Goal: Book appointment/travel/reservation

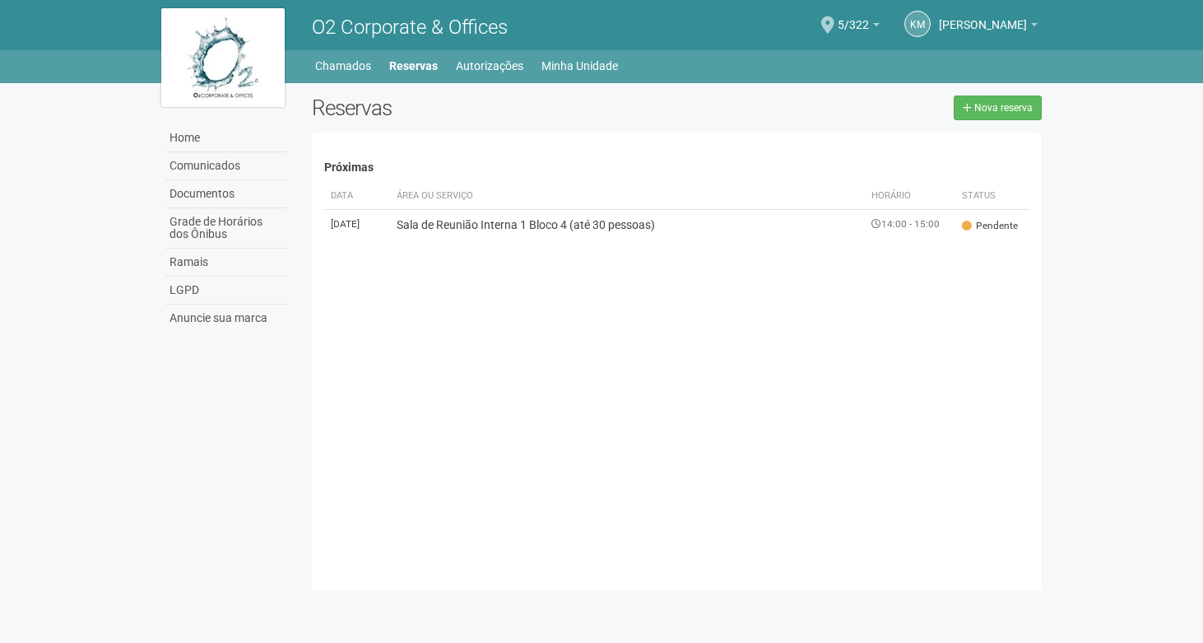
scroll to position [26, 0]
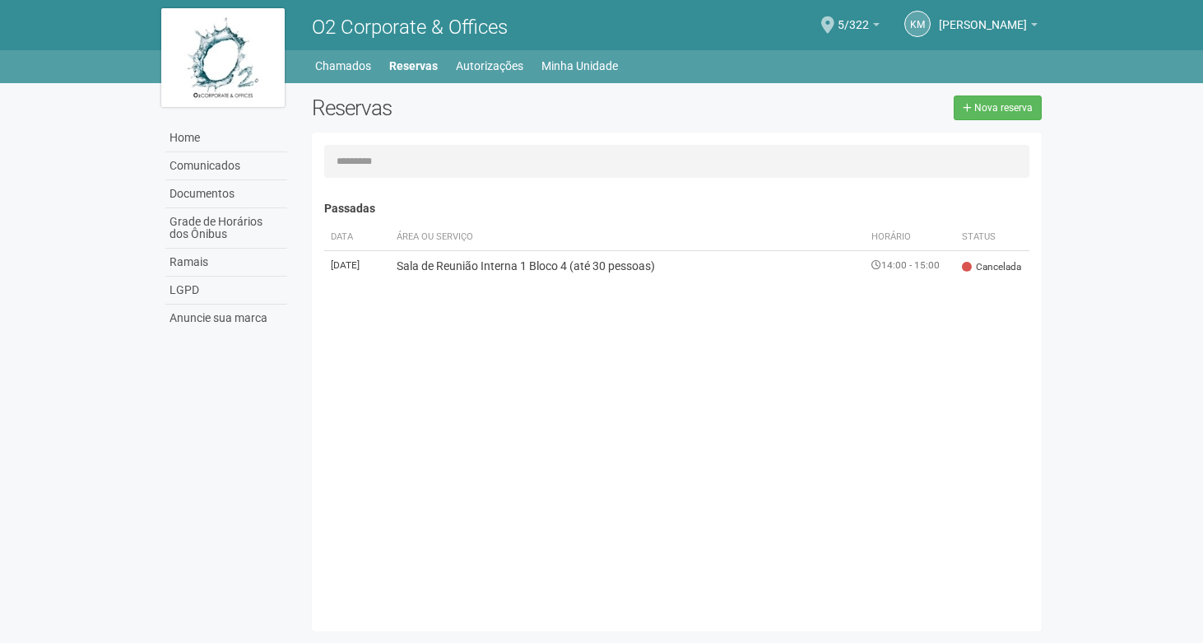
click at [573, 276] on td "Sala de Reunião Interna 1 Bloco 4 (até 30 pessoas)" at bounding box center [627, 265] width 475 height 30
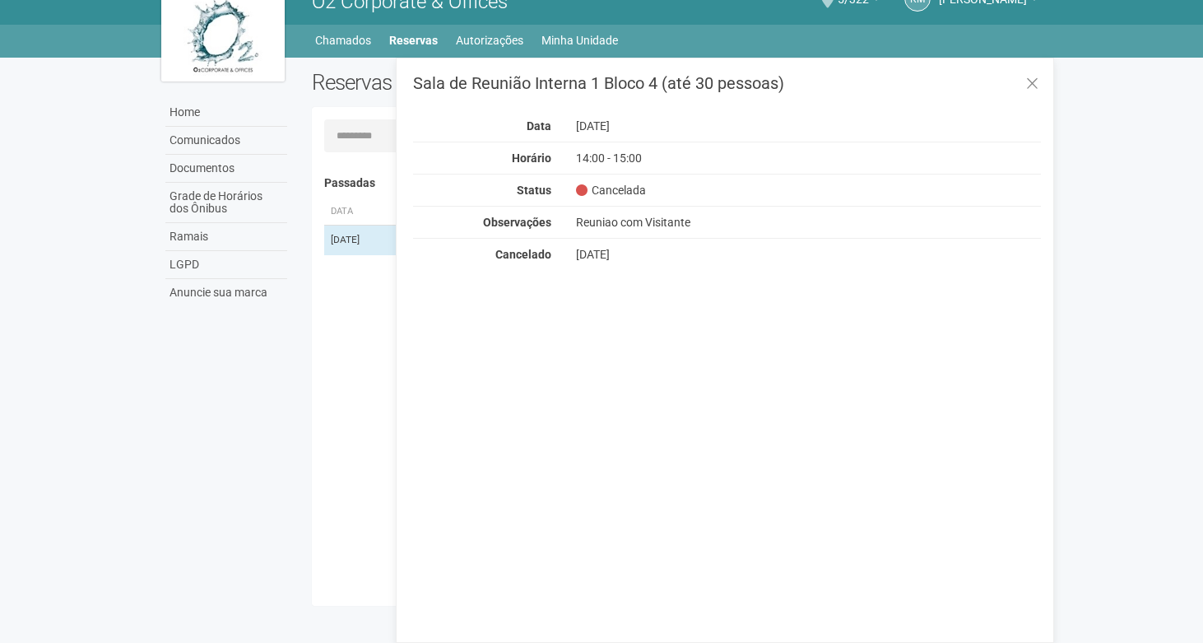
scroll to position [26, 0]
click at [1034, 86] on icon at bounding box center [1032, 84] width 12 height 16
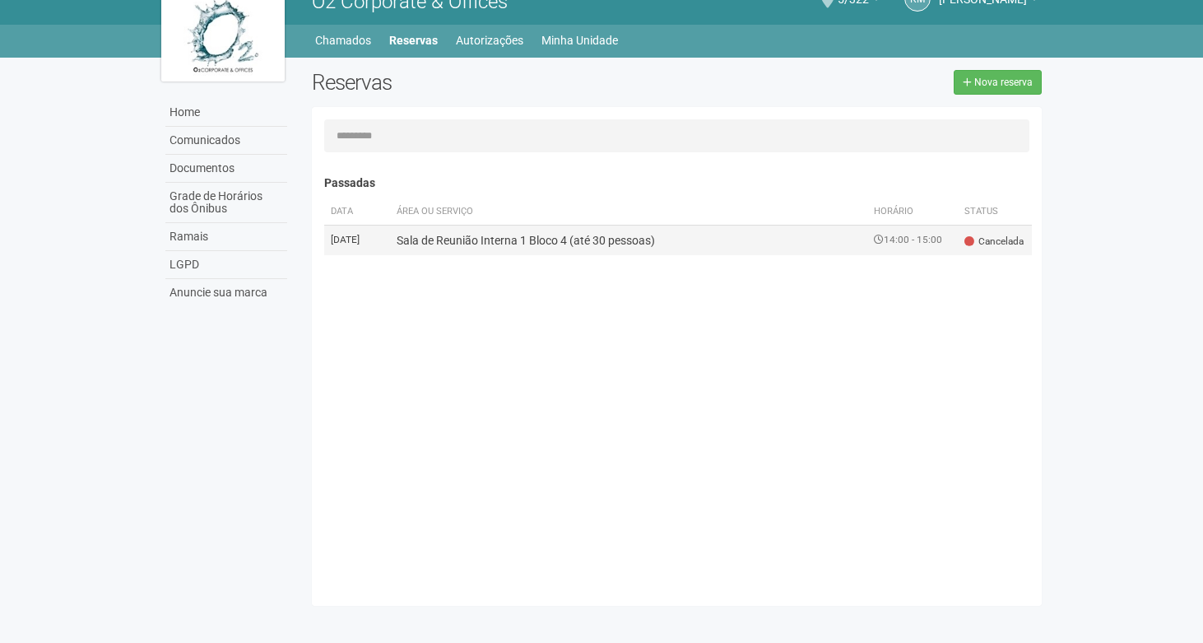
click at [657, 244] on td "Sala de Reunião Interna 1 Bloco 4 (até 30 pessoas)" at bounding box center [628, 240] width 477 height 30
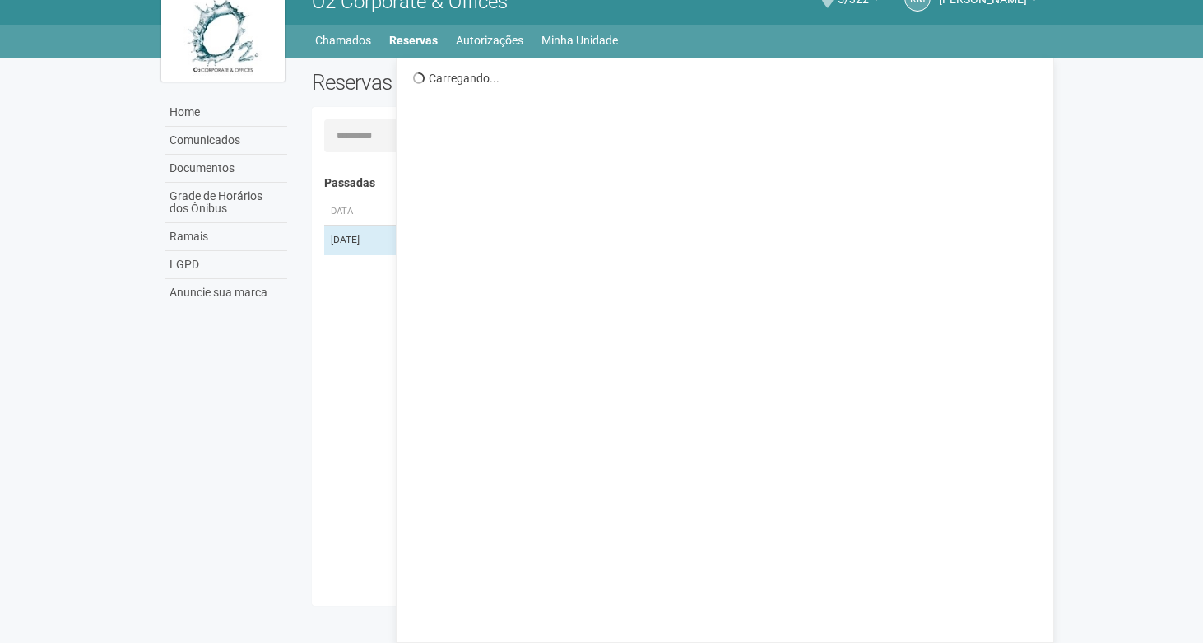
click at [350, 353] on div "Passadas Data Área ou Serviço Horário Status 02/10/2025 Sala de Reunião Interna…" at bounding box center [682, 376] width 717 height 433
click at [374, 99] on div "Reservas" at bounding box center [487, 88] width 377 height 37
click at [395, 41] on link "Reservas" at bounding box center [413, 40] width 49 height 23
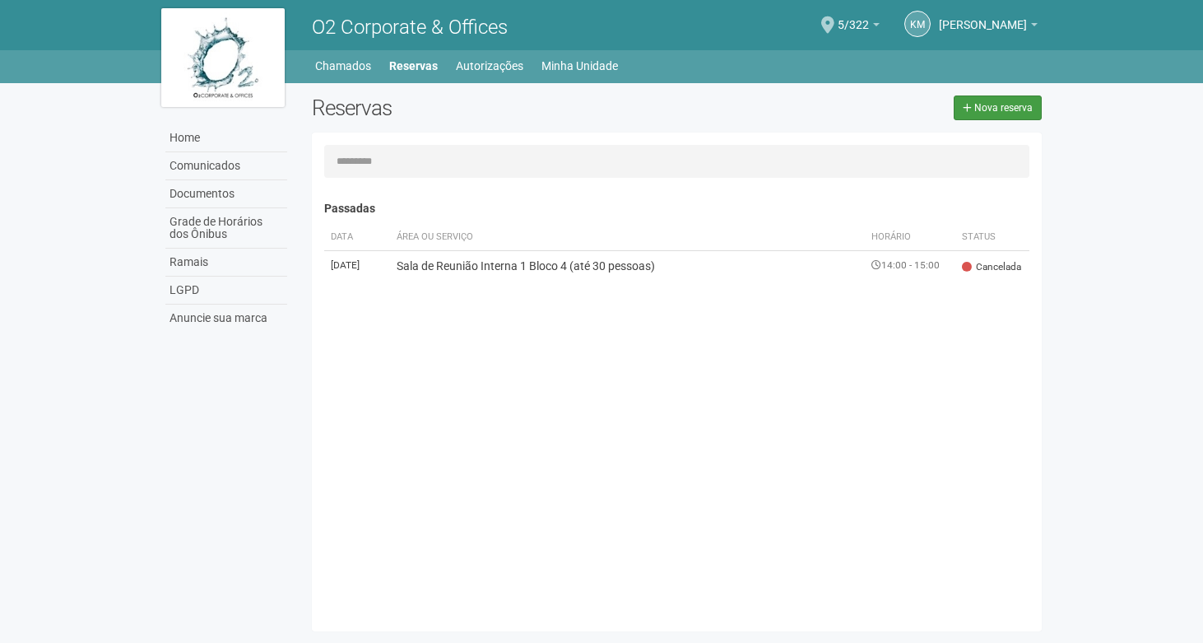
click at [995, 113] on span "Nova reserva" at bounding box center [1003, 108] width 58 height 12
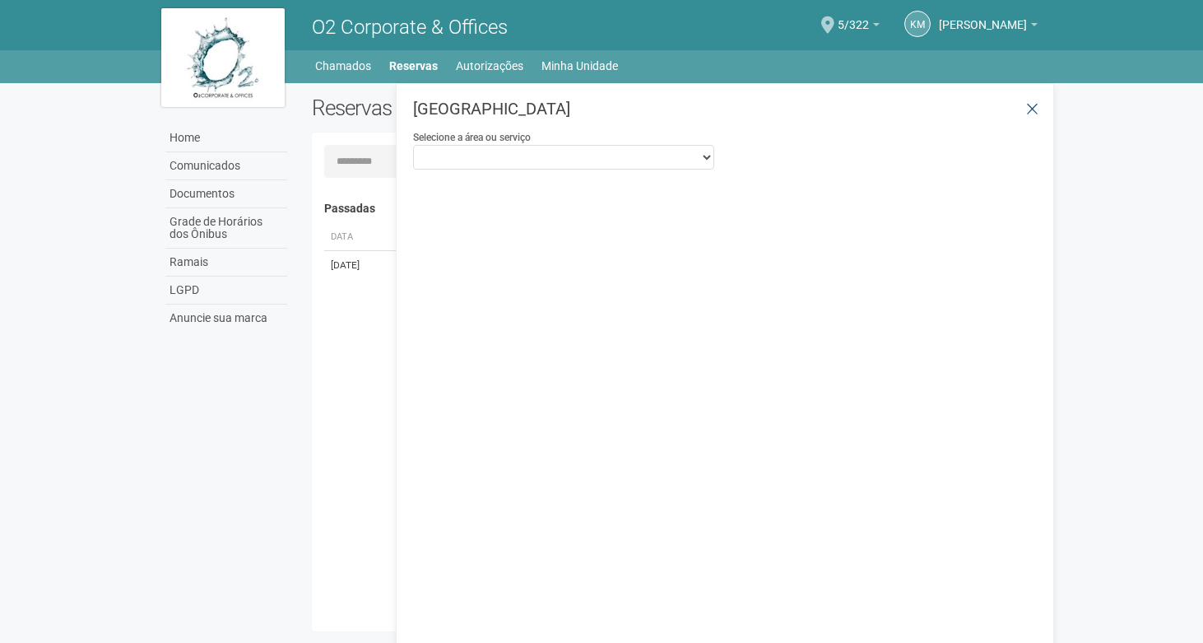
click at [1033, 109] on icon at bounding box center [1032, 109] width 12 height 16
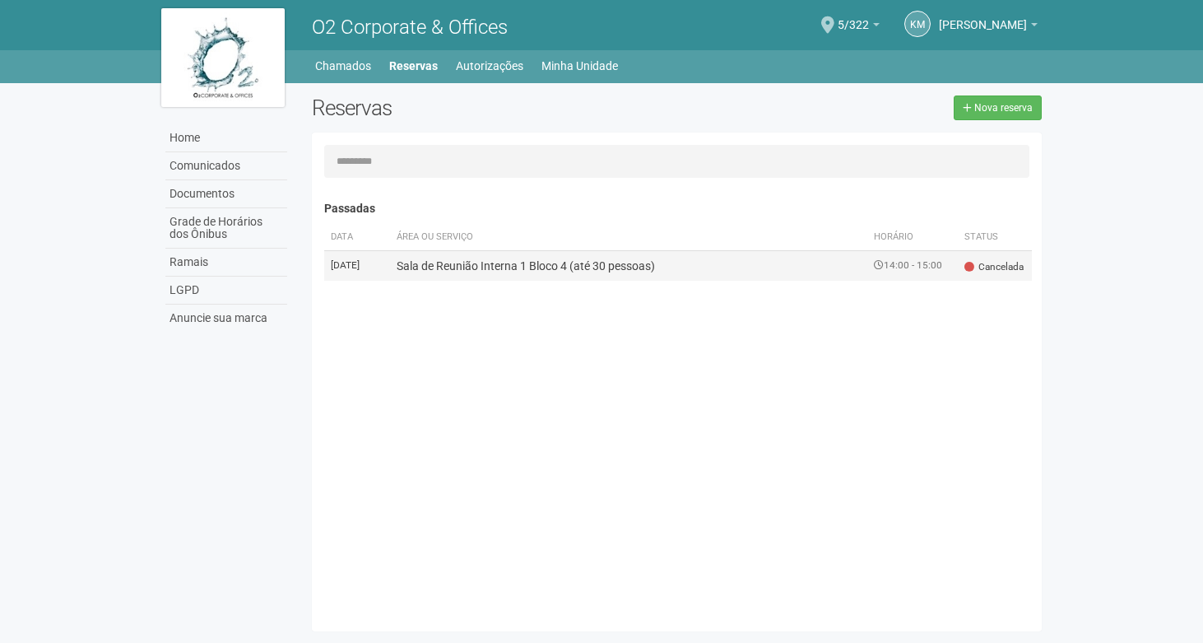
click at [547, 272] on td "Sala de Reunião Interna 1 Bloco 4 (até 30 pessoas)" at bounding box center [628, 265] width 477 height 30
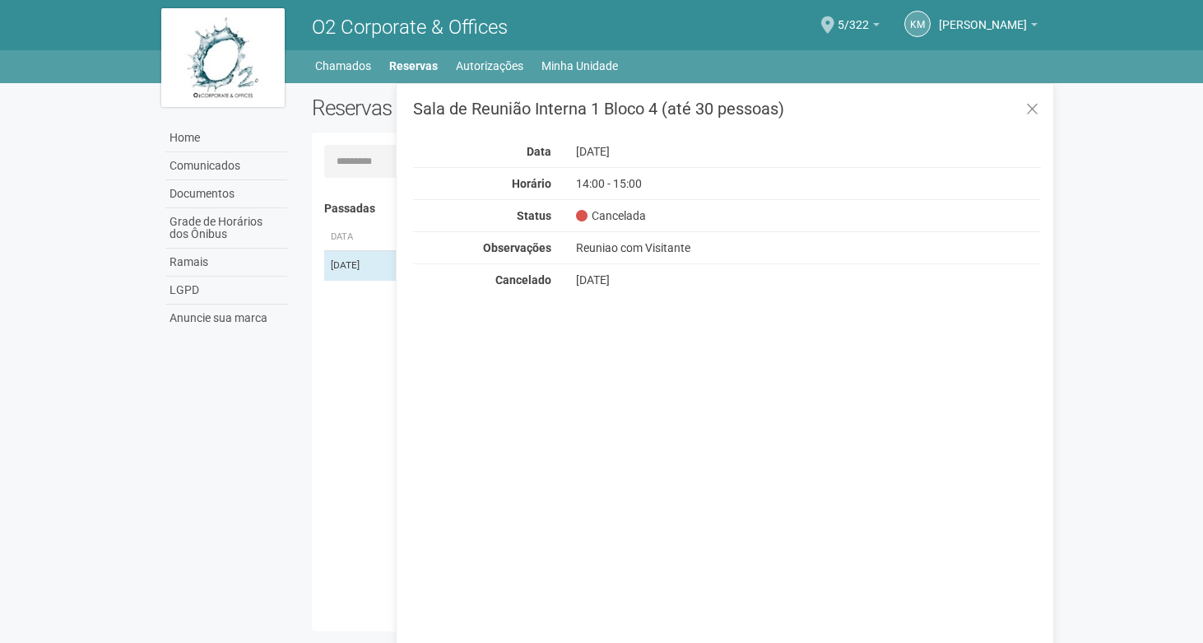
click at [1033, 106] on icon at bounding box center [1032, 109] width 12 height 16
click at [1033, 106] on div "Sala de Reunião Interna 1 Bloco 4 (até 30 pessoas) Data 02/10/2025 Horário 14:0…" at bounding box center [725, 375] width 658 height 585
